Goal: Task Accomplishment & Management: Use online tool/utility

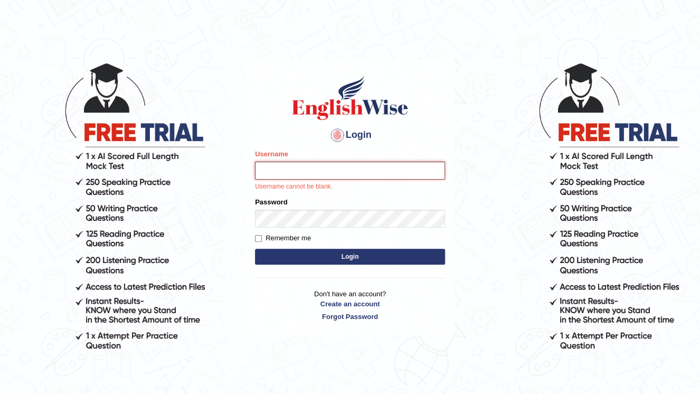
click at [276, 163] on input "Username" at bounding box center [350, 171] width 190 height 18
type input "Aaron2025"
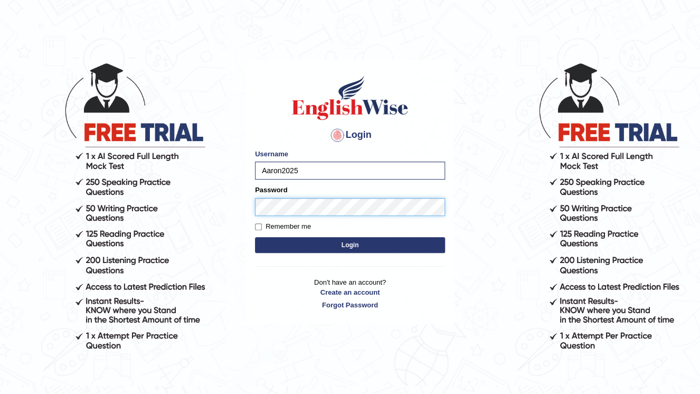
click at [255, 237] on button "Login" at bounding box center [350, 245] width 190 height 16
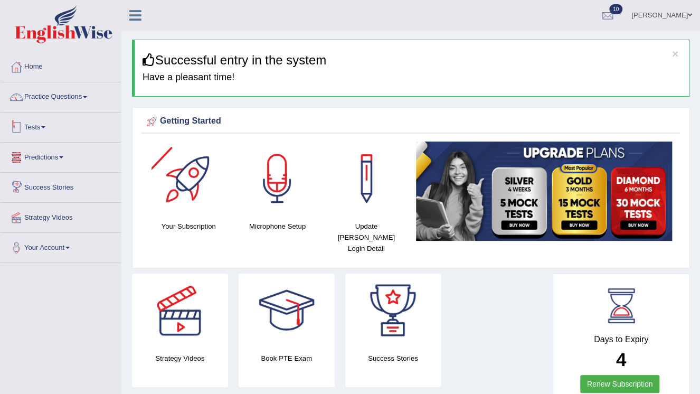
click at [39, 131] on link "Tests" at bounding box center [61, 126] width 120 height 26
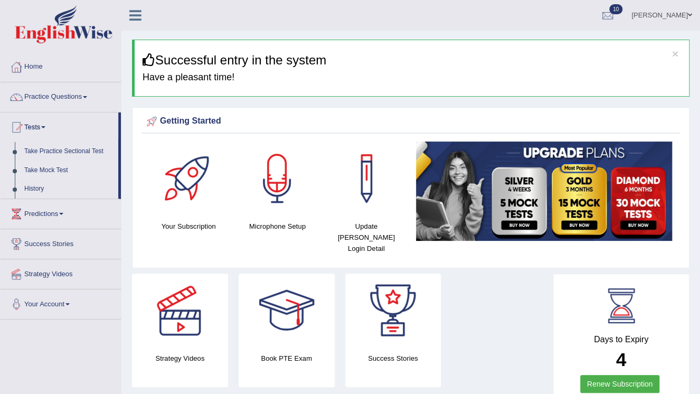
click at [48, 166] on link "Take Mock Test" at bounding box center [69, 170] width 99 height 19
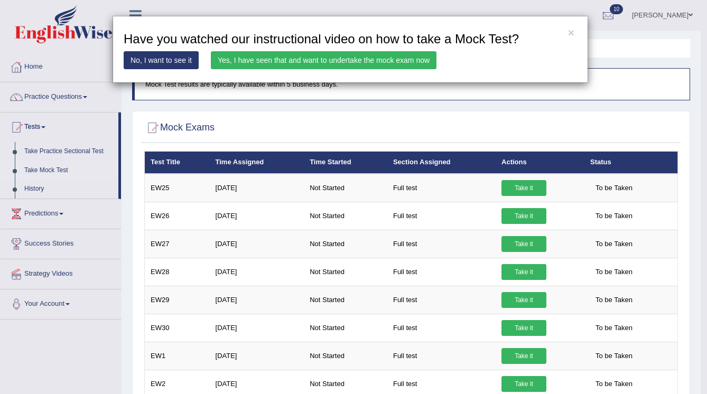
click at [330, 60] on link "Yes, I have seen that and want to undertake the mock exam now" at bounding box center [324, 60] width 226 height 18
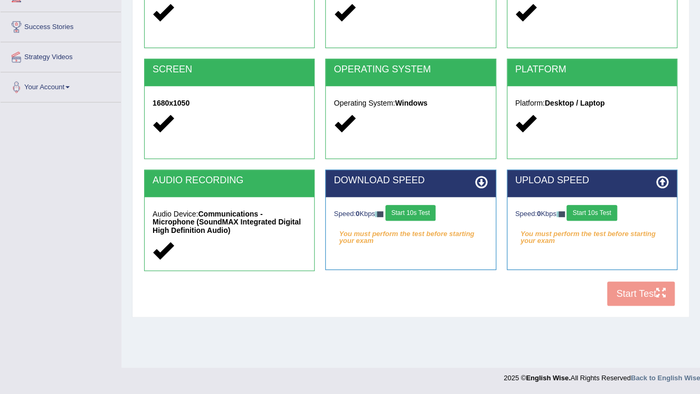
click at [411, 209] on button "Start 10s Test" at bounding box center [411, 213] width 50 height 16
click at [591, 213] on button "Start 10s Test" at bounding box center [592, 213] width 50 height 16
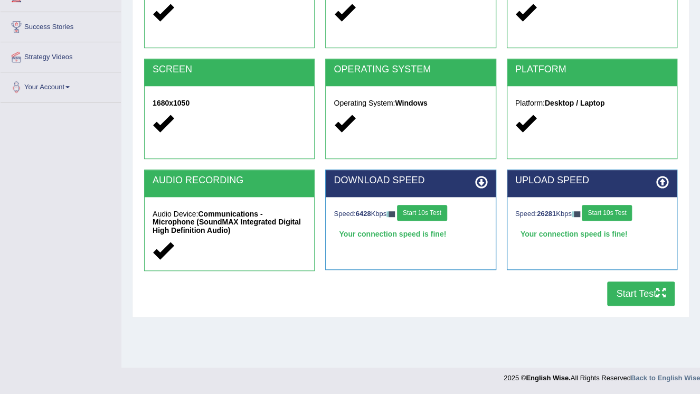
click at [644, 286] on button "Start Test" at bounding box center [642, 294] width 68 height 24
